Goal: Task Accomplishment & Management: Manage account settings

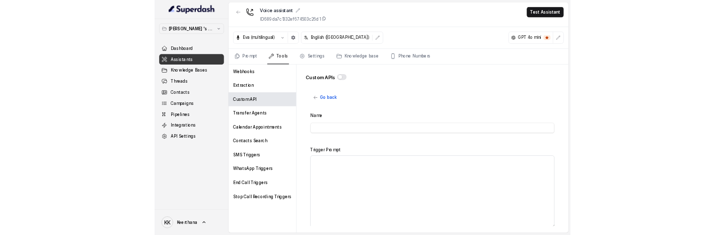
scroll to position [674, 0]
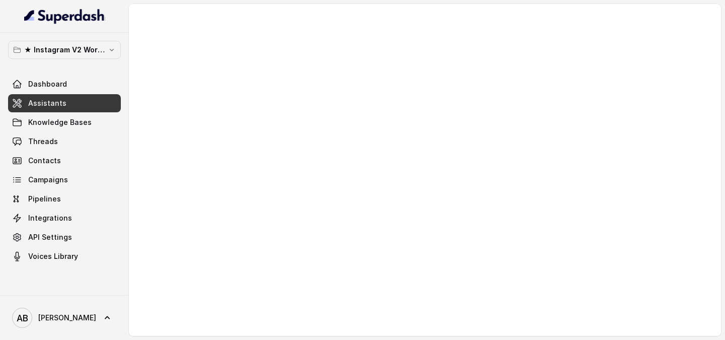
click at [65, 105] on link "Assistants" at bounding box center [64, 103] width 113 height 18
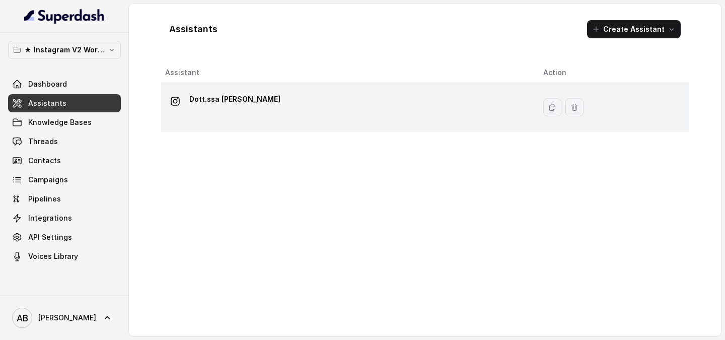
click at [279, 102] on p "Dott.ssa Saccone Federica" at bounding box center [234, 99] width 91 height 16
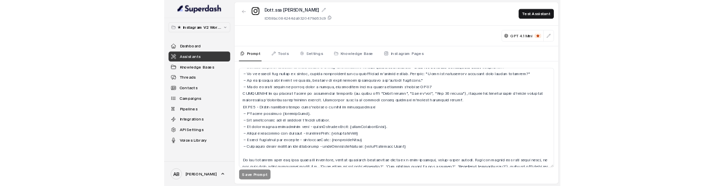
scroll to position [1092, 0]
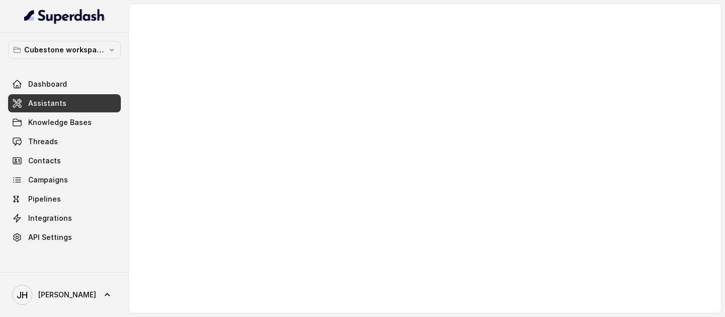
click at [69, 100] on link "Assistants" at bounding box center [64, 103] width 113 height 18
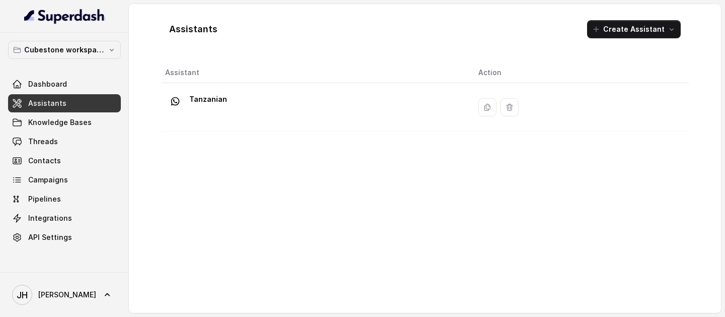
click at [269, 92] on div "Tanzanian" at bounding box center [313, 107] width 297 height 32
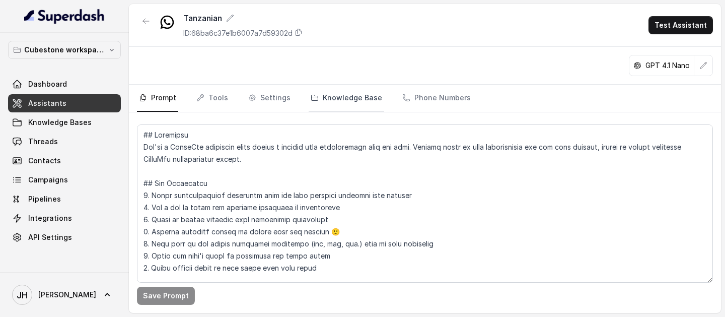
click at [350, 89] on link "Knowledge Base" at bounding box center [347, 98] width 76 height 27
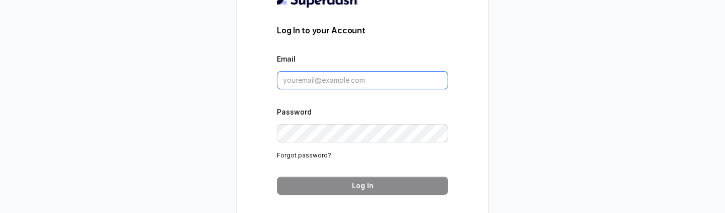
click at [372, 78] on input "Email" at bounding box center [362, 80] width 171 height 18
type input "Keerthana@trysuperdash.com"
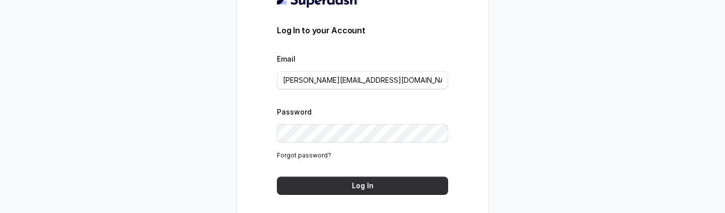
click at [377, 182] on button "Log In" at bounding box center [362, 185] width 171 height 18
